Goal: Task Accomplishment & Management: Use online tool/utility

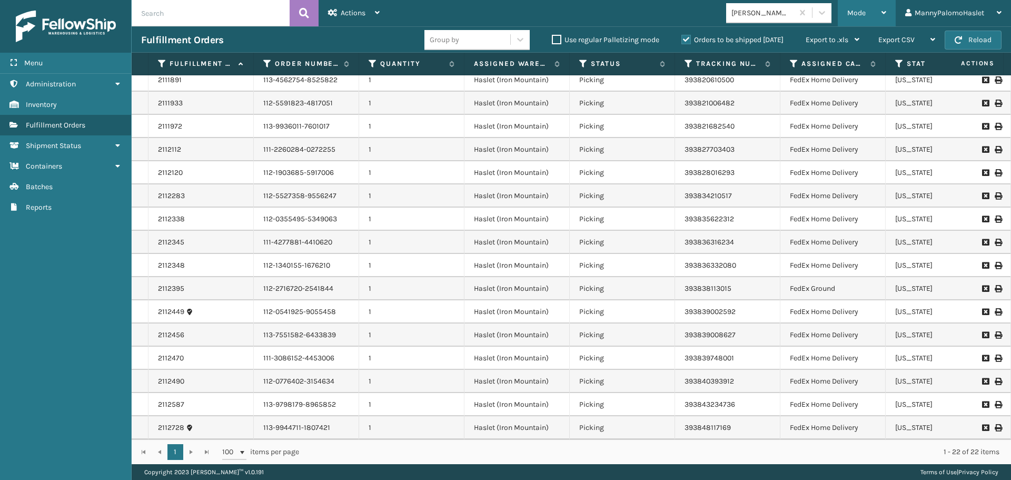
click at [859, 14] on span "Mode" at bounding box center [856, 12] width 18 height 9
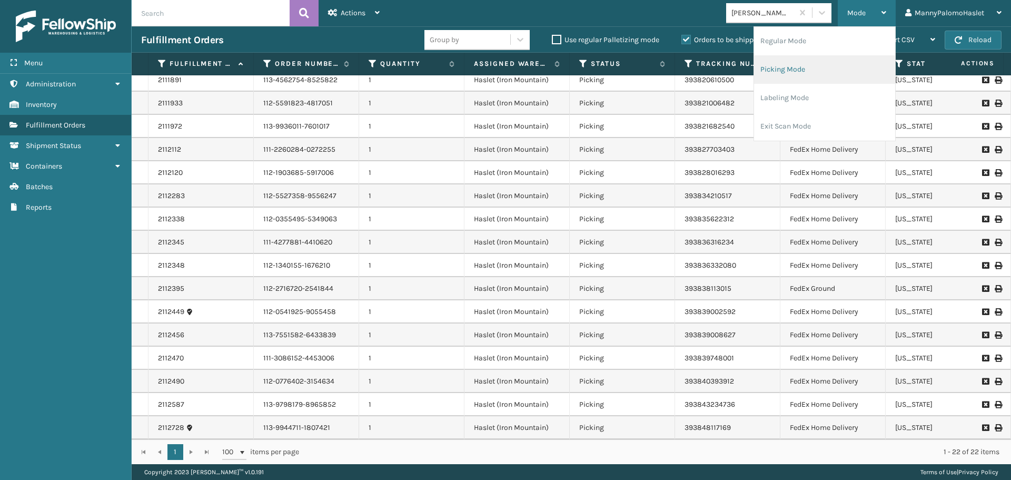
click at [817, 72] on li "Picking Mode" at bounding box center [824, 69] width 141 height 28
